Goal: Information Seeking & Learning: Understand process/instructions

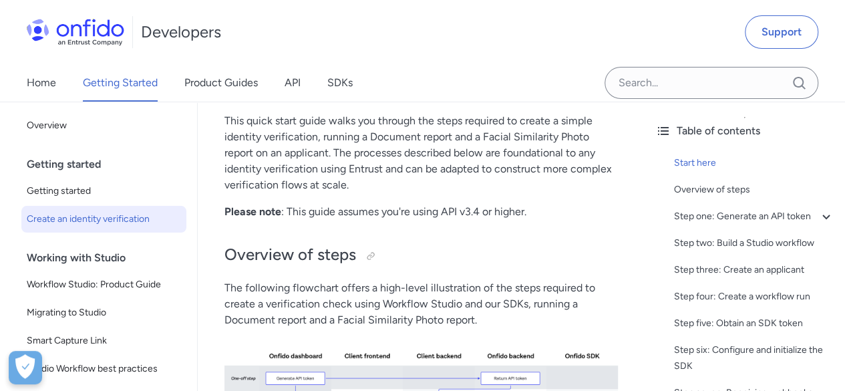
scroll to position [200, 0]
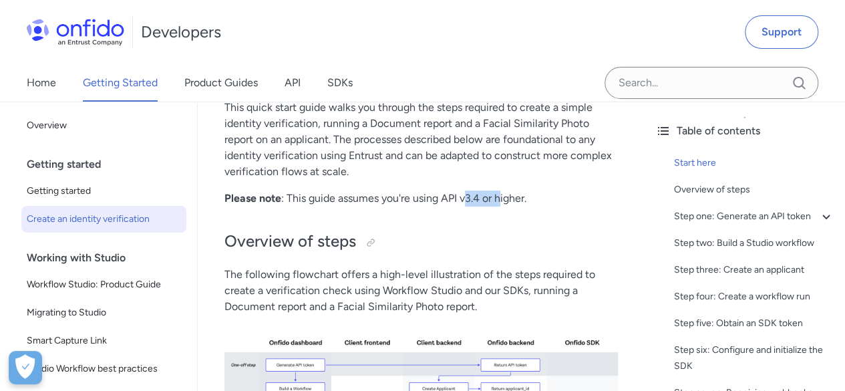
drag, startPoint x: 464, startPoint y: 200, endPoint x: 502, endPoint y: 208, distance: 38.8
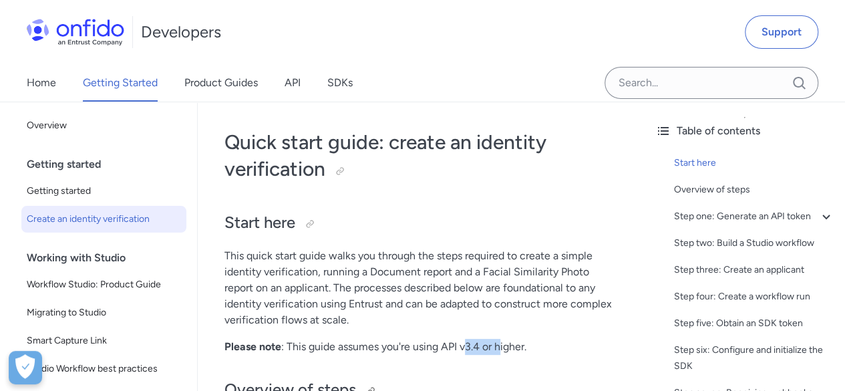
scroll to position [0, 0]
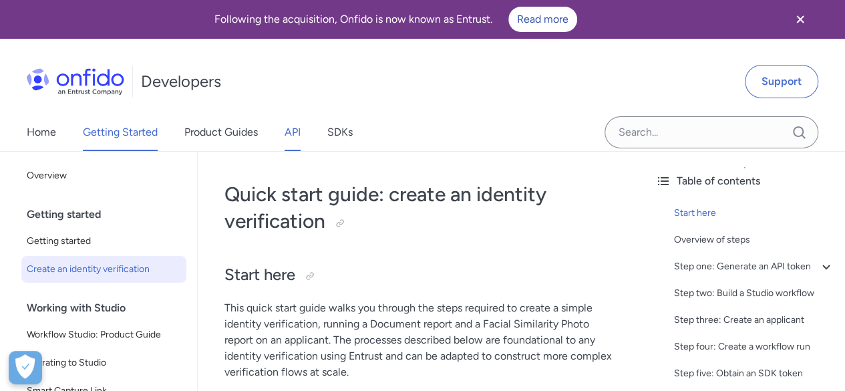
click at [298, 134] on link "API" at bounding box center [293, 132] width 16 height 37
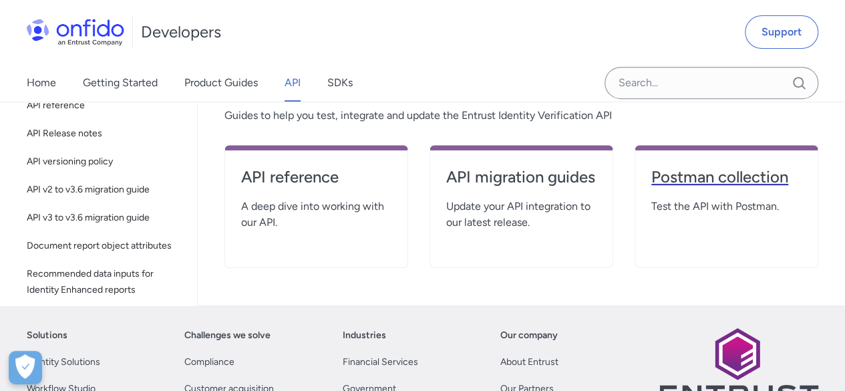
click at [683, 182] on h4 "Postman collection" at bounding box center [726, 176] width 150 height 21
